Goal: Find specific page/section: Find specific page/section

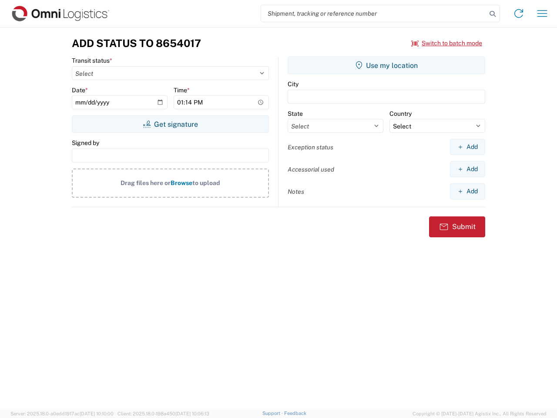
click at [374, 13] on input "search" at bounding box center [374, 13] width 226 height 17
click at [493, 14] on icon at bounding box center [493, 14] width 12 height 12
click at [519, 13] on icon at bounding box center [519, 14] width 14 height 14
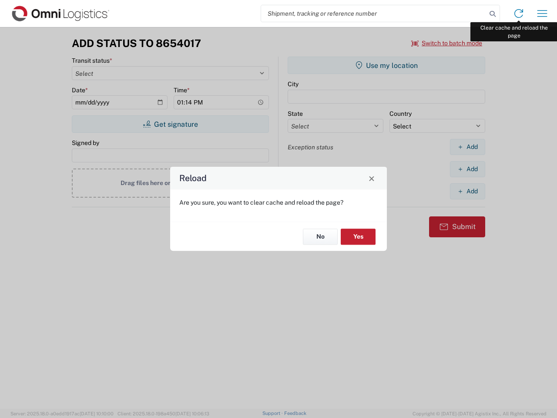
click at [543, 13] on div "Reload Are you sure, you want to clear cache and reload the page? No Yes" at bounding box center [278, 209] width 557 height 418
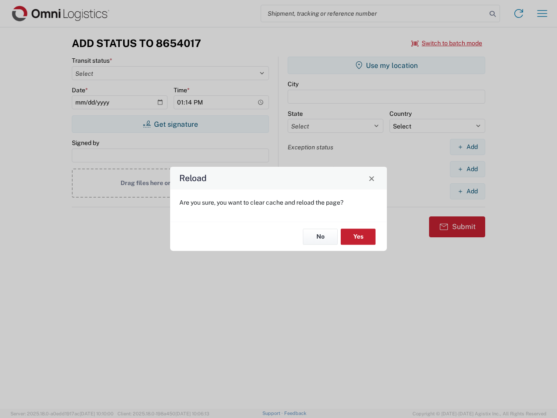
click at [447, 43] on div "Reload Are you sure, you want to clear cache and reload the page? No Yes" at bounding box center [278, 209] width 557 height 418
click at [170, 124] on div "Reload Are you sure, you want to clear cache and reload the page? No Yes" at bounding box center [278, 209] width 557 height 418
click at [387, 65] on div "Reload Are you sure, you want to clear cache and reload the page? No Yes" at bounding box center [278, 209] width 557 height 418
click at [468, 147] on div "Reload Are you sure, you want to clear cache and reload the page? No Yes" at bounding box center [278, 209] width 557 height 418
click at [468, 169] on div "Reload Are you sure, you want to clear cache and reload the page? No Yes" at bounding box center [278, 209] width 557 height 418
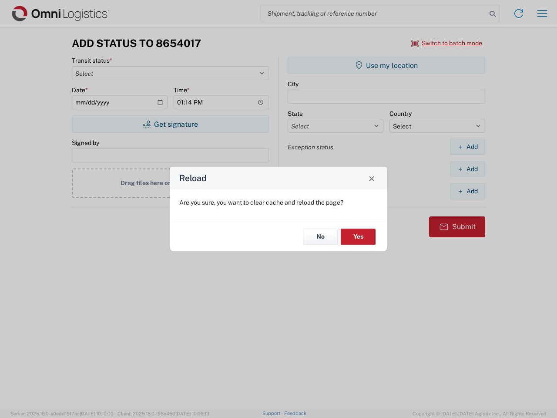
click at [468, 191] on div "Reload Are you sure, you want to clear cache and reload the page? No Yes" at bounding box center [278, 209] width 557 height 418
